Goal: Task Accomplishment & Management: Use online tool/utility

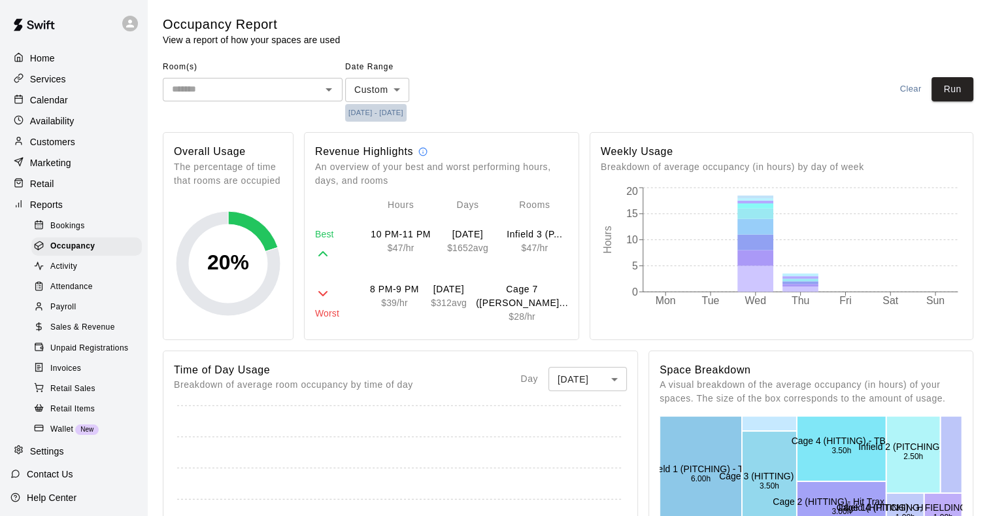
click at [406, 111] on button "[DATE] - [DATE]" at bounding box center [375, 113] width 61 height 18
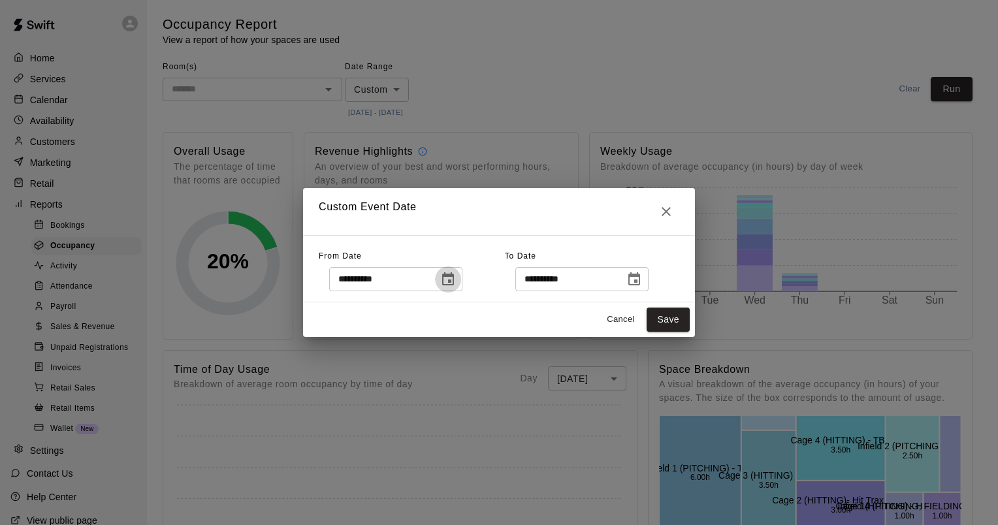
click at [454, 283] on icon "Choose date, selected date is Oct 8, 2025" at bounding box center [448, 278] width 12 height 13
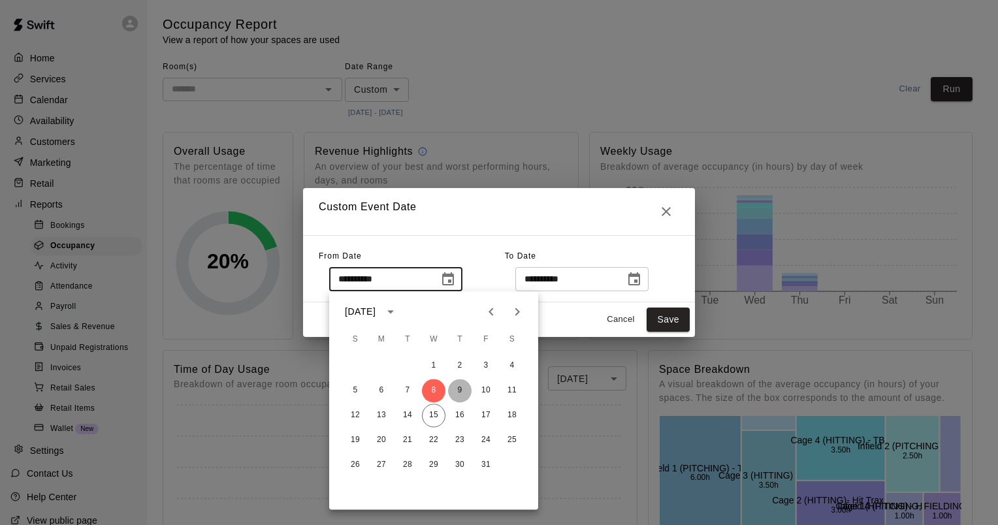
click at [457, 392] on button "9" at bounding box center [460, 391] width 24 height 24
type input "**********"
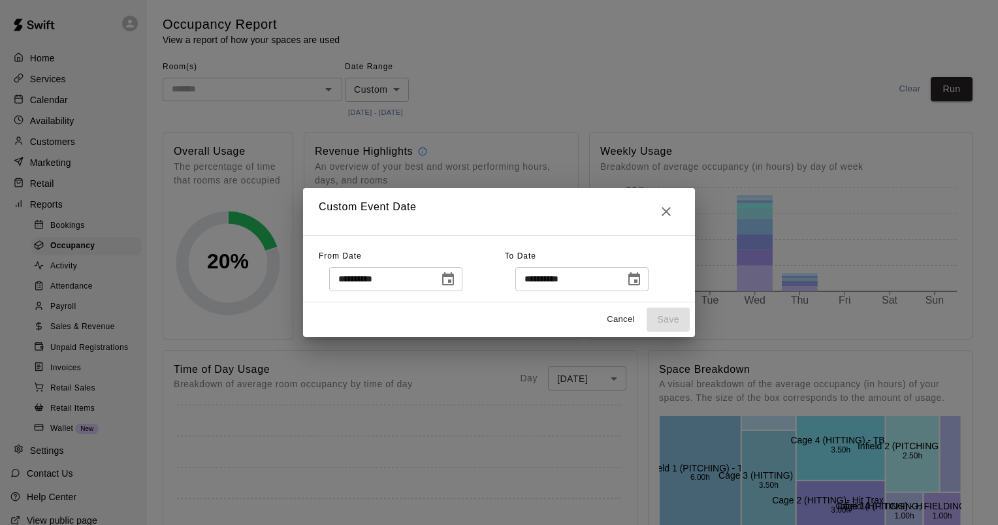
click at [642, 282] on icon "Choose date, selected date is Oct 8, 2025" at bounding box center [635, 280] width 16 height 16
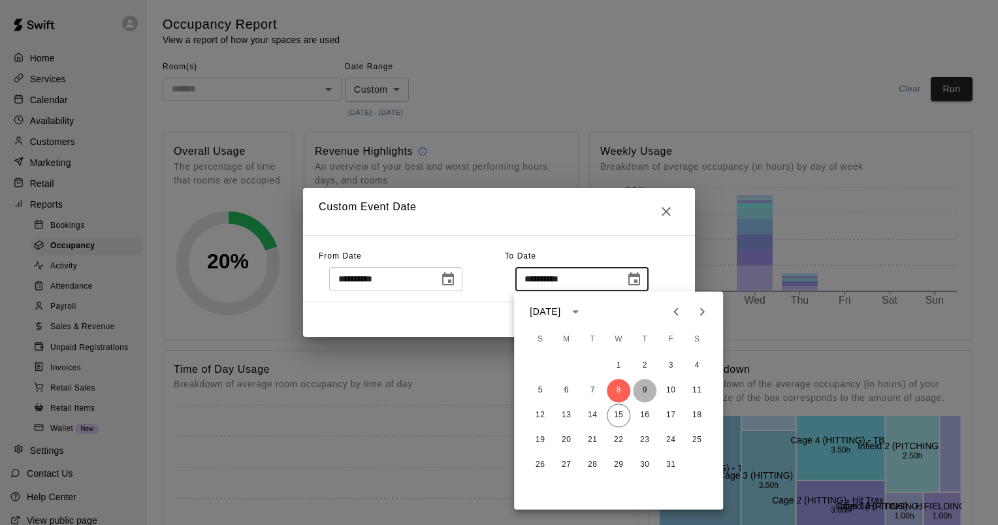
click at [643, 387] on button "9" at bounding box center [645, 391] width 24 height 24
type input "**********"
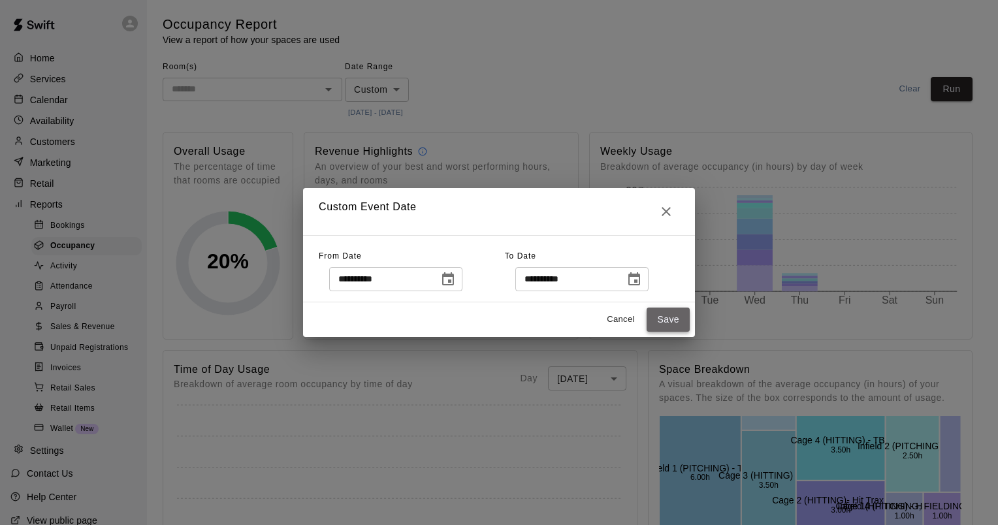
drag, startPoint x: 665, startPoint y: 323, endPoint x: 672, endPoint y: 318, distance: 8.8
click at [666, 323] on button "Save" at bounding box center [668, 320] width 43 height 24
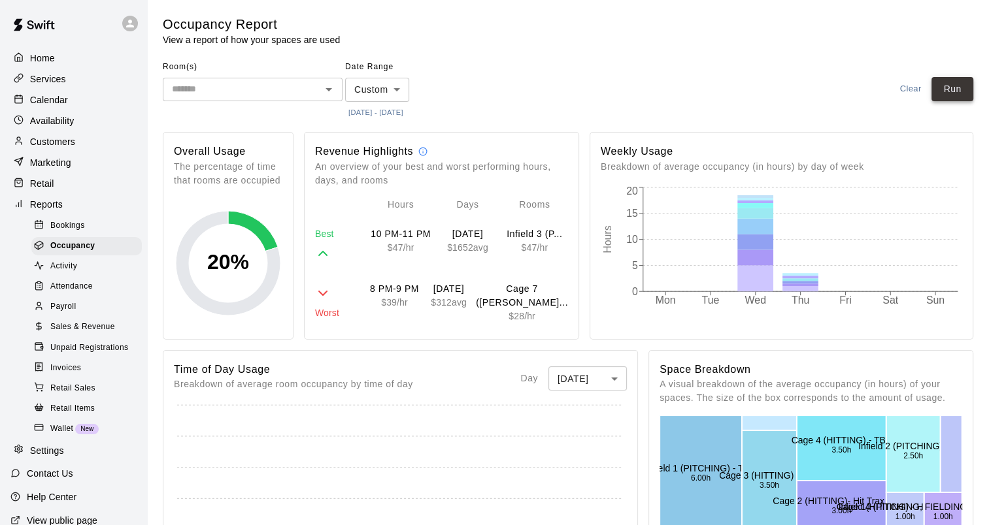
click at [948, 87] on button "Run" at bounding box center [952, 89] width 42 height 24
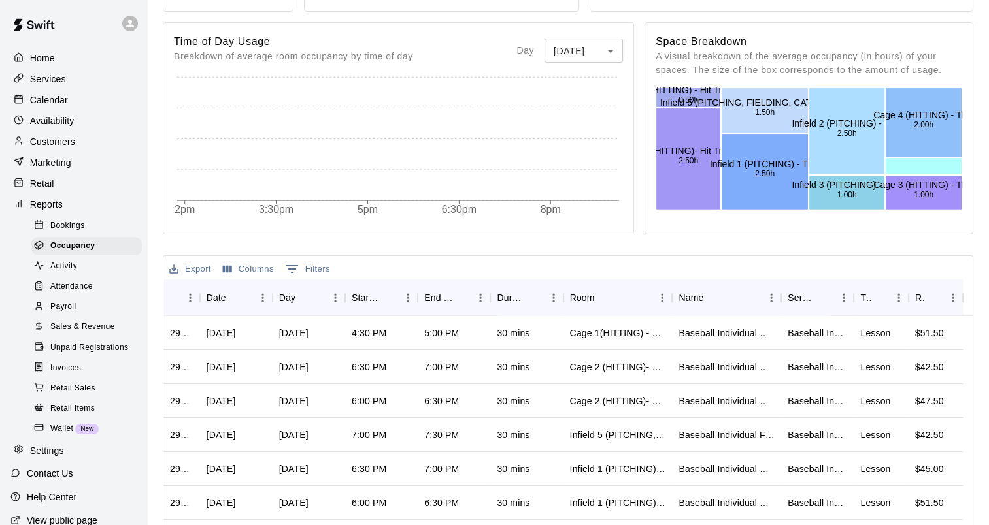
scroll to position [457, 0]
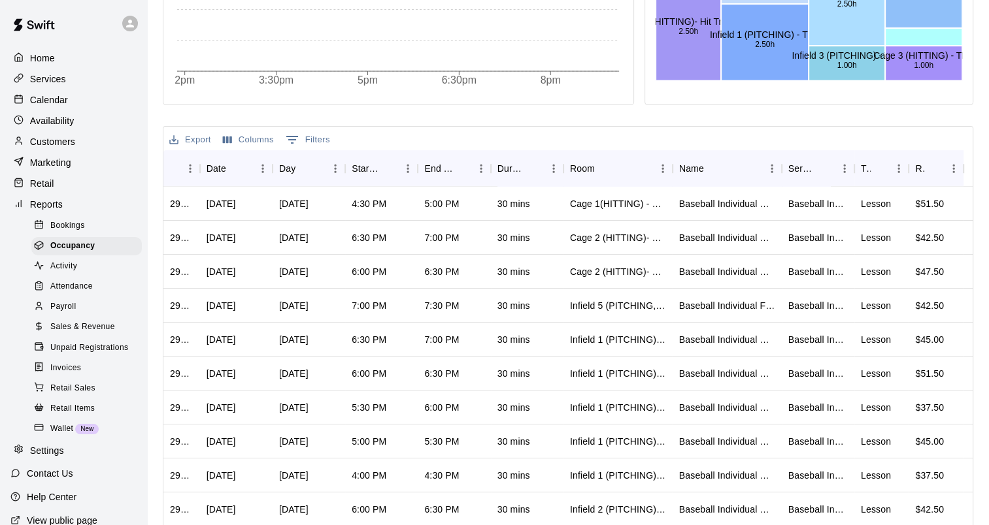
click at [193, 139] on button "Export" at bounding box center [190, 140] width 48 height 20
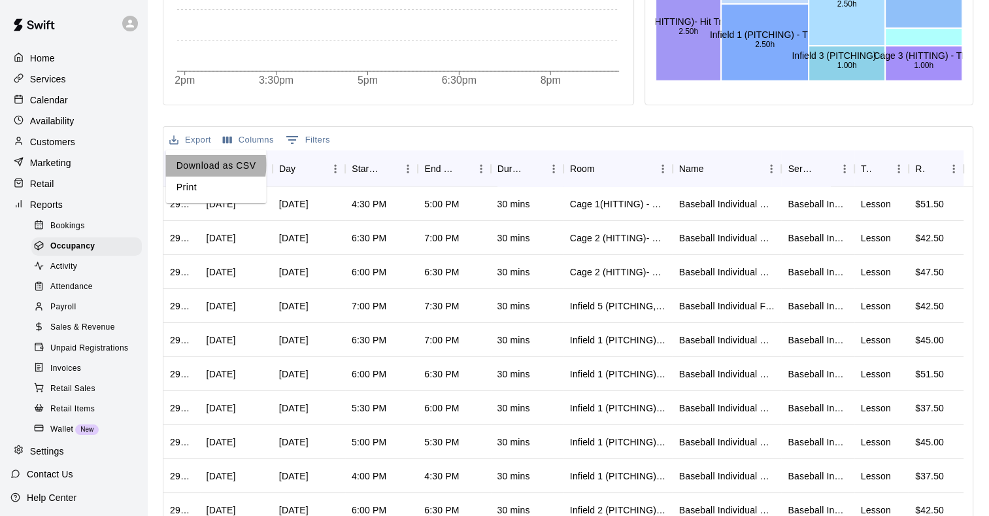
click at [201, 165] on li "Download as CSV" at bounding box center [216, 166] width 101 height 22
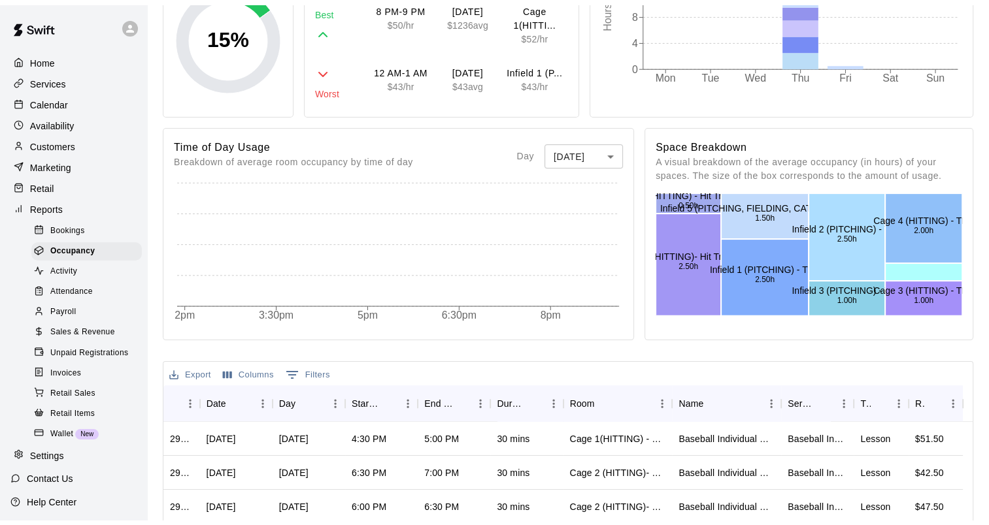
scroll to position [0, 0]
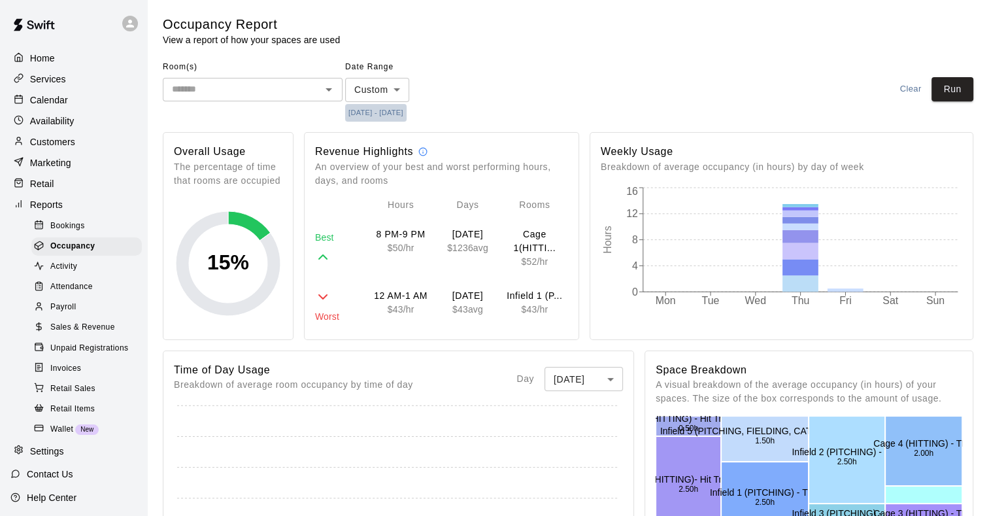
click at [389, 112] on button "[DATE] - [DATE]" at bounding box center [375, 113] width 61 height 18
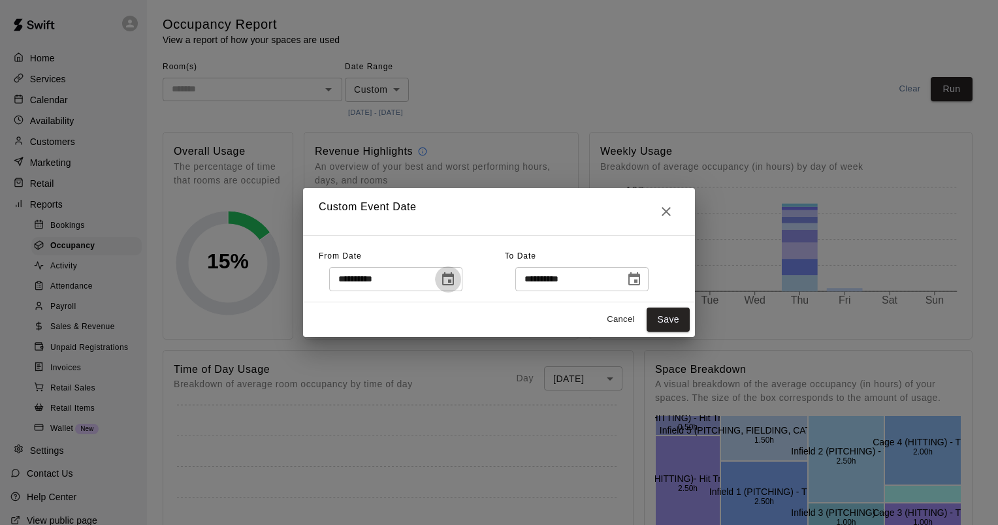
click at [456, 277] on icon "Choose date, selected date is Oct 9, 2025" at bounding box center [448, 280] width 16 height 16
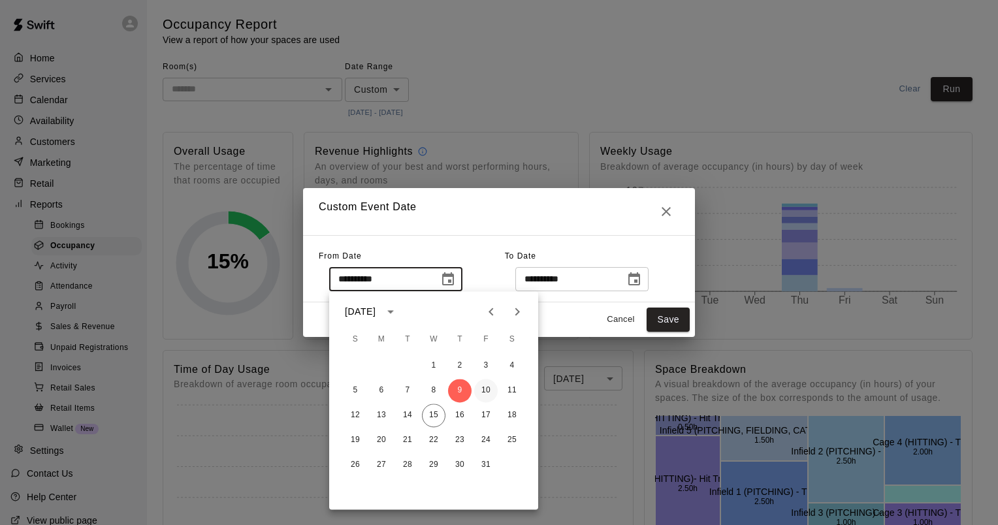
click at [489, 387] on button "10" at bounding box center [486, 391] width 24 height 24
type input "**********"
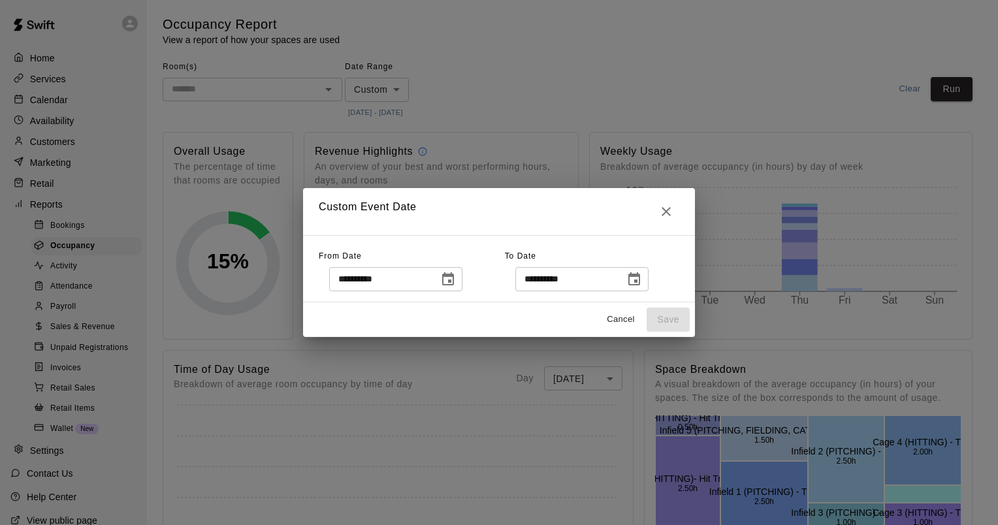
click at [639, 280] on button "Choose date, selected date is Oct 9, 2025" at bounding box center [634, 280] width 26 height 26
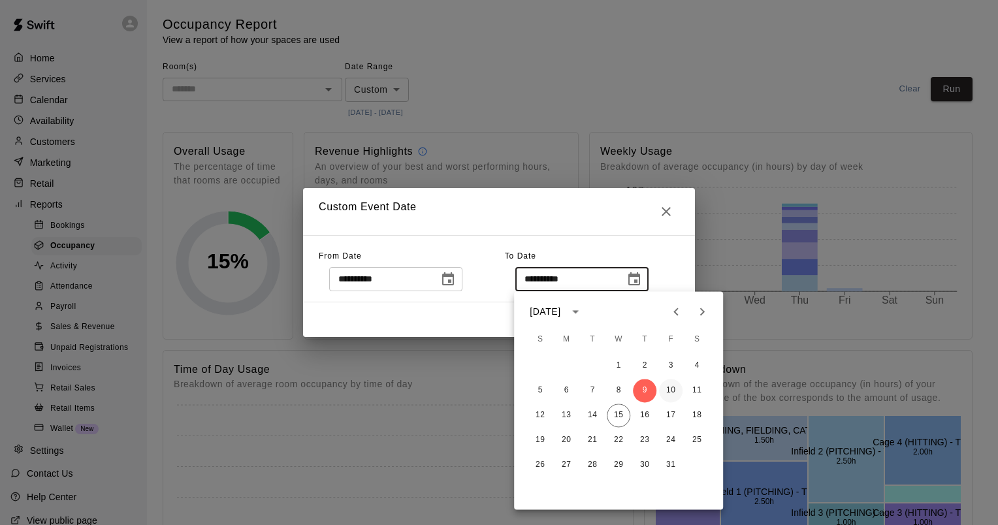
click at [673, 389] on button "10" at bounding box center [671, 391] width 24 height 24
type input "**********"
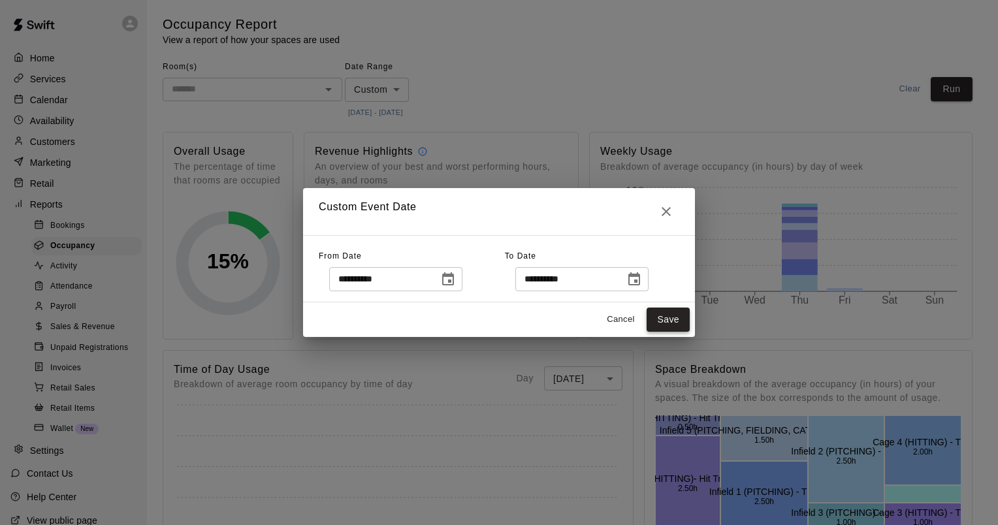
click at [664, 319] on button "Save" at bounding box center [668, 320] width 43 height 24
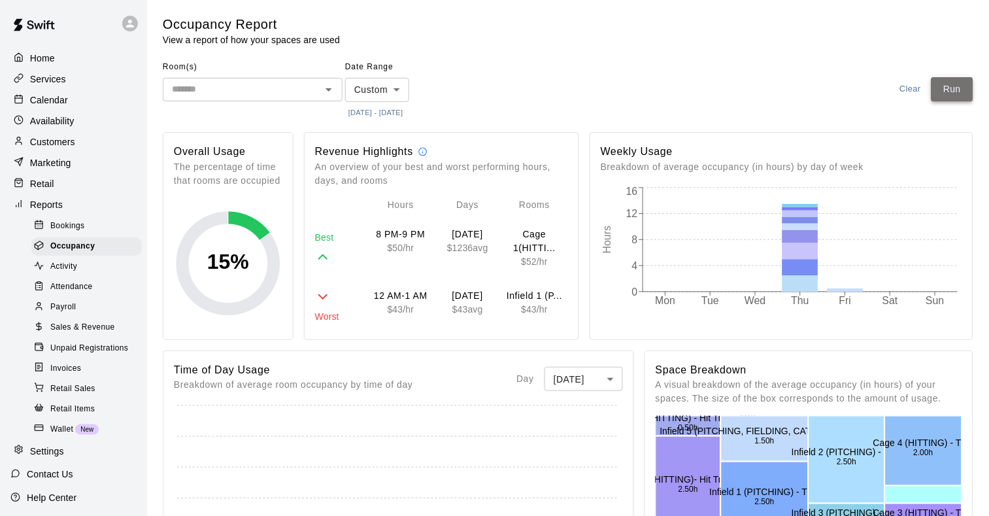
click at [961, 88] on button "Run" at bounding box center [952, 89] width 42 height 24
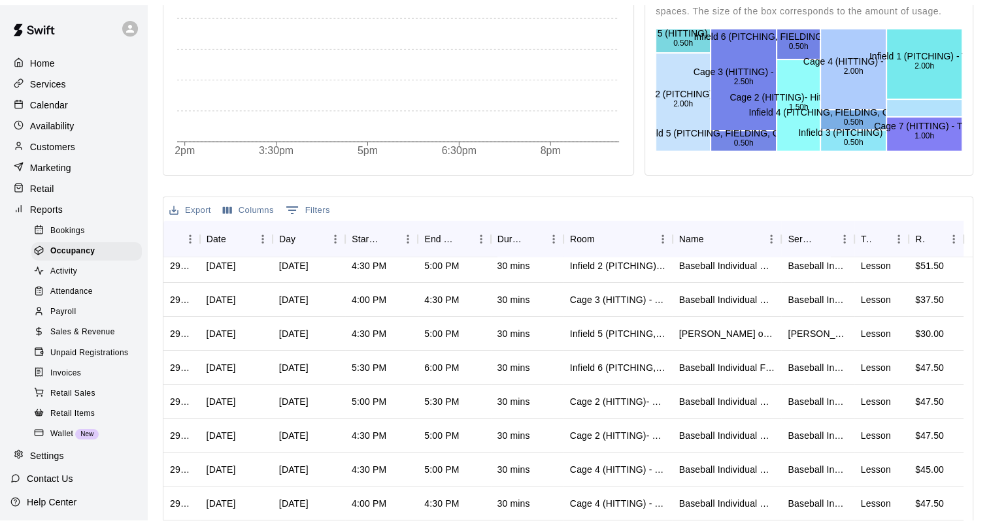
scroll to position [65, 0]
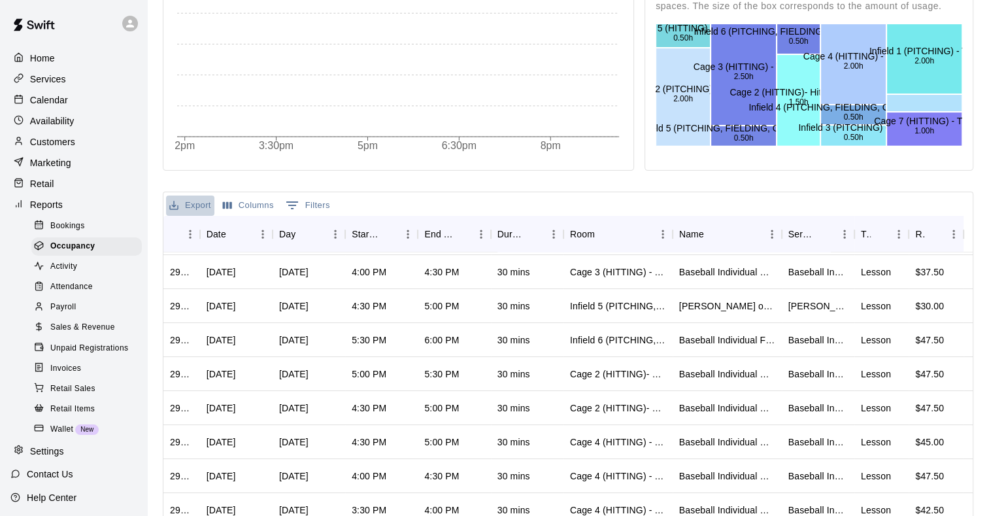
click at [188, 199] on button "Export" at bounding box center [190, 205] width 48 height 20
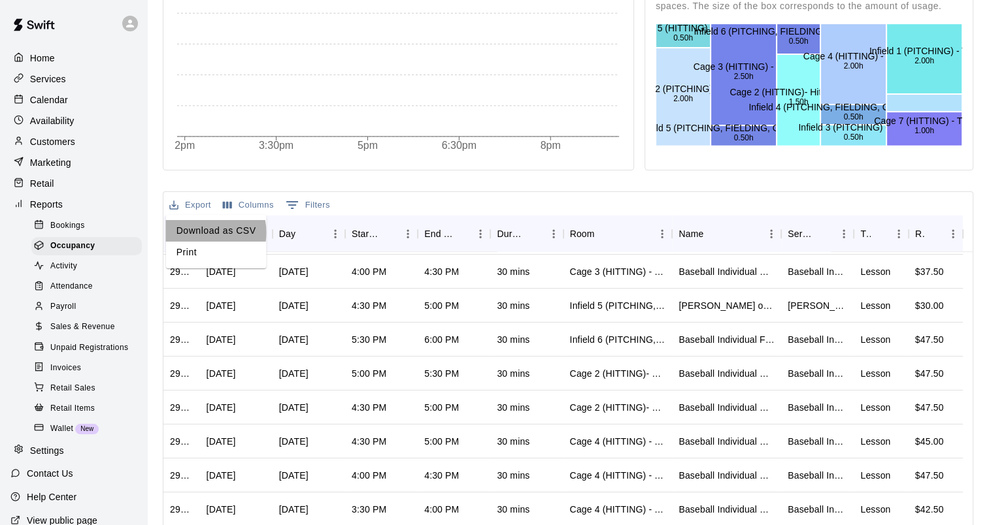
click at [206, 233] on li "Download as CSV" at bounding box center [216, 231] width 101 height 22
